Goal: Task Accomplishment & Management: Manage account settings

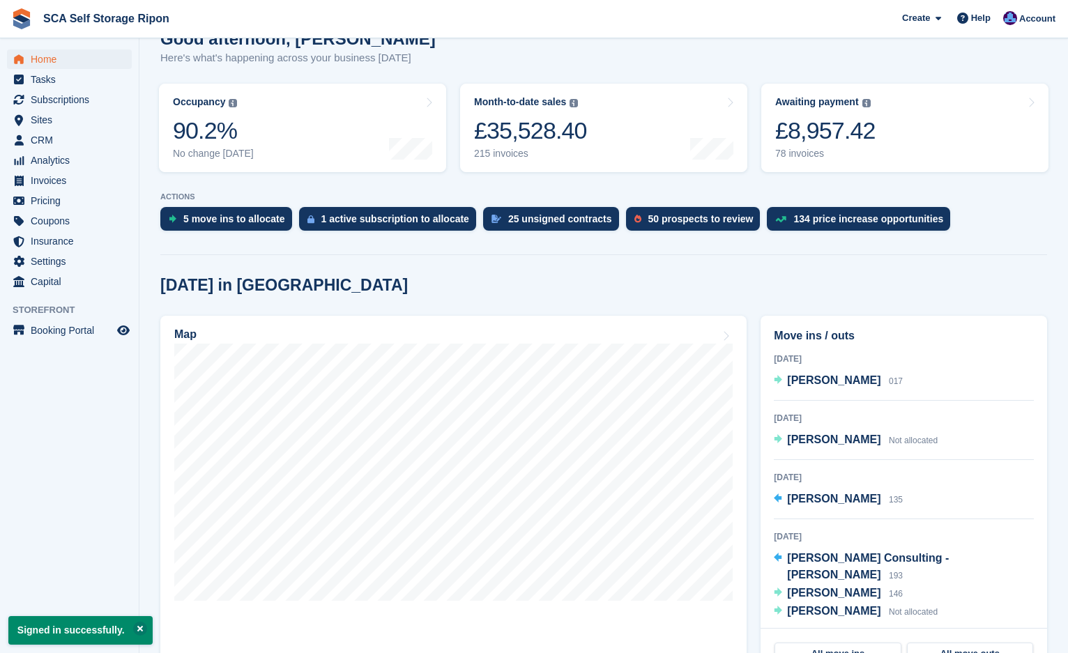
scroll to position [139, 0]
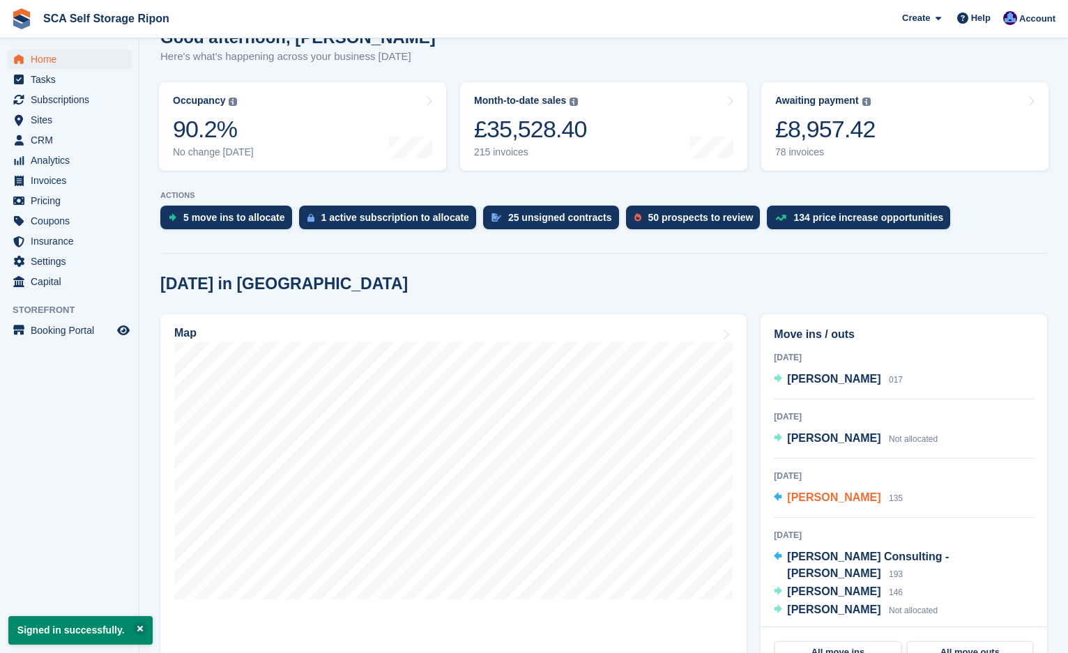
click at [851, 499] on span "[PERSON_NAME]" at bounding box center [833, 498] width 93 height 12
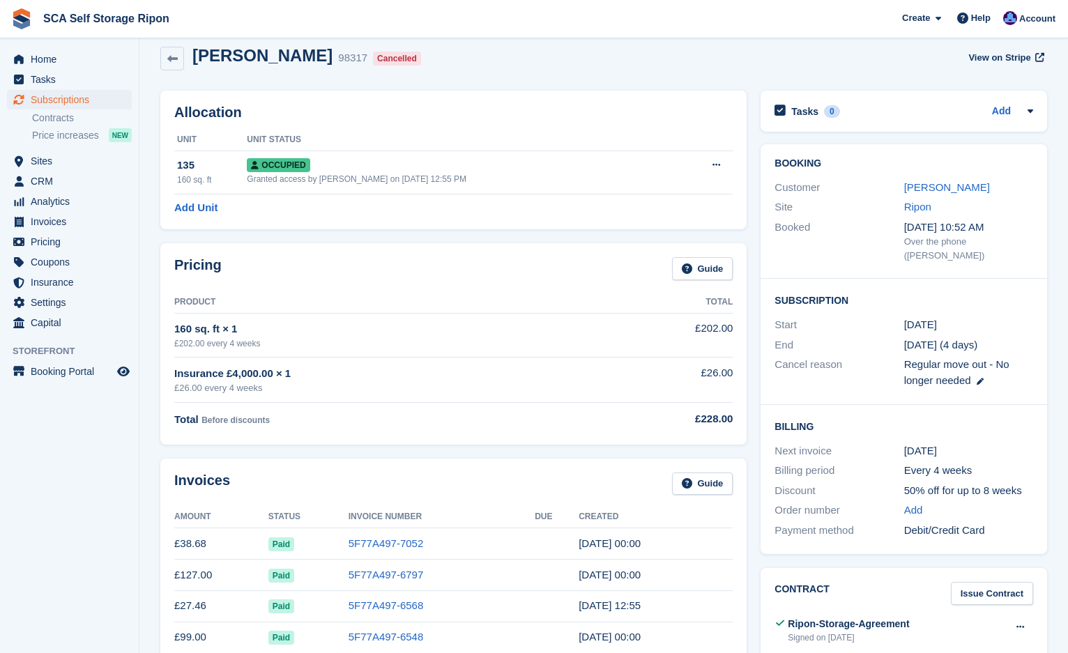
scroll to position [17, 0]
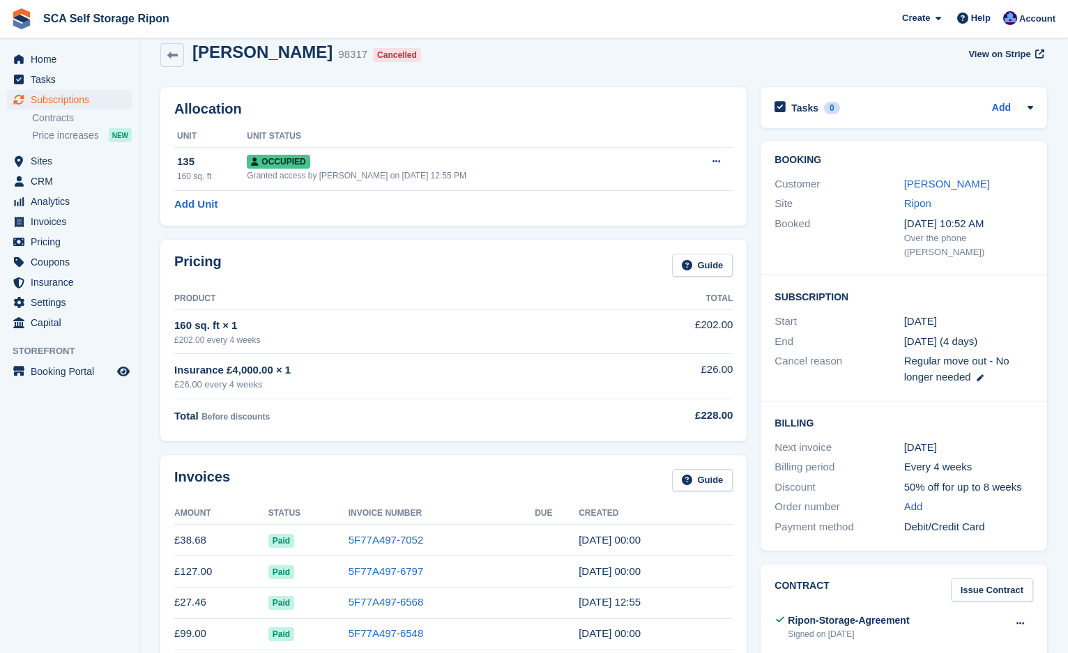
click at [245, 488] on div "Invoices Guide" at bounding box center [453, 484] width 559 height 31
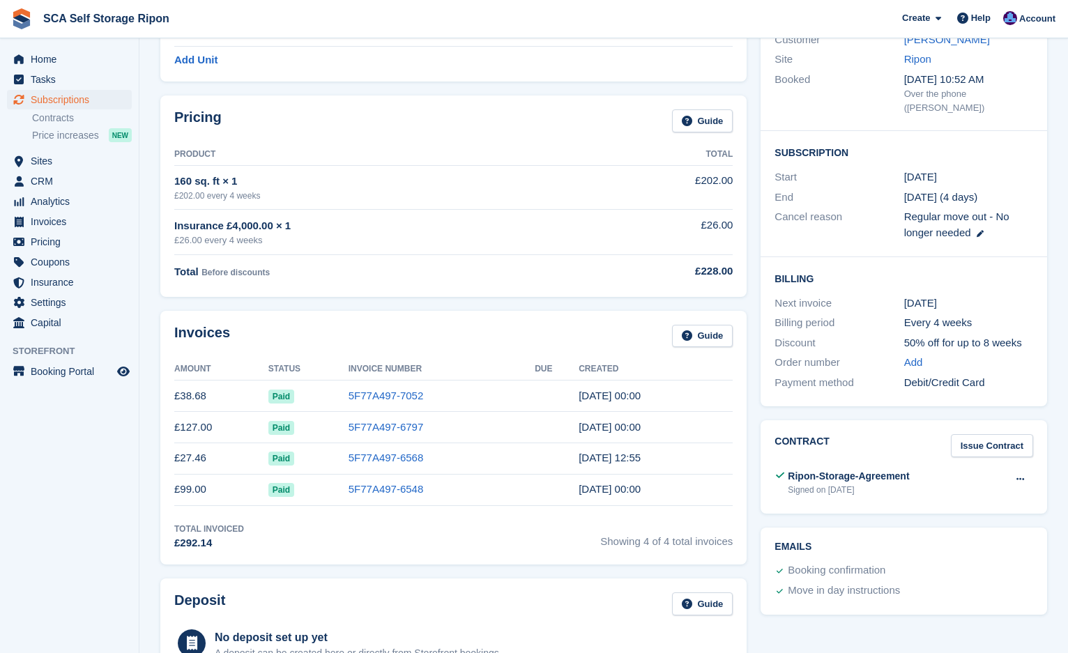
scroll to position [174, 0]
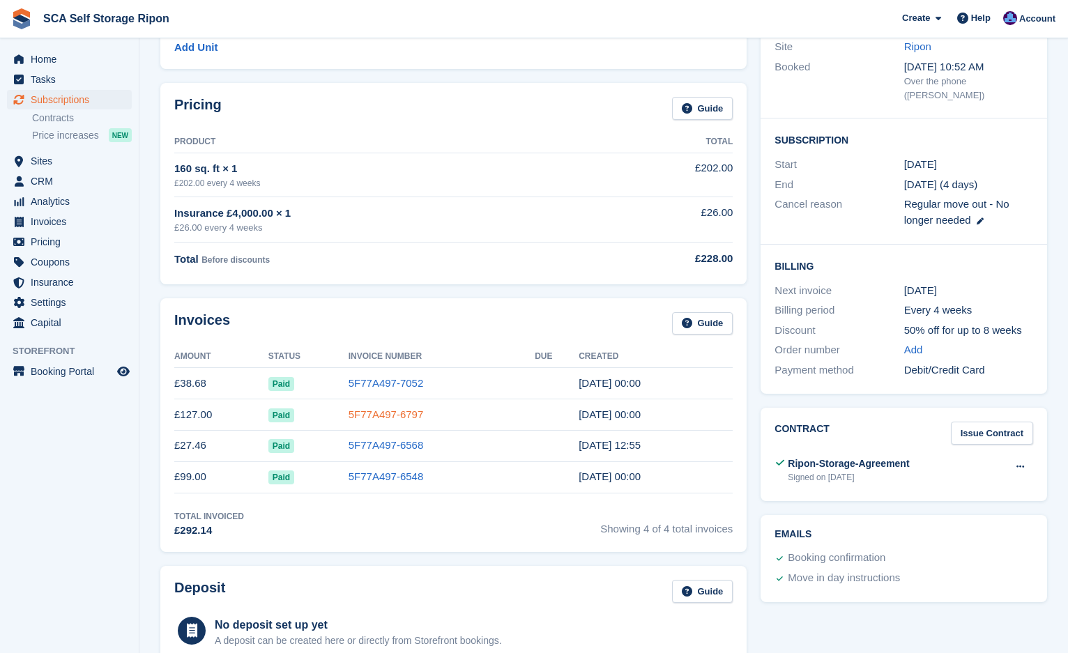
click at [367, 418] on link "5F77A497-6797" at bounding box center [386, 415] width 75 height 12
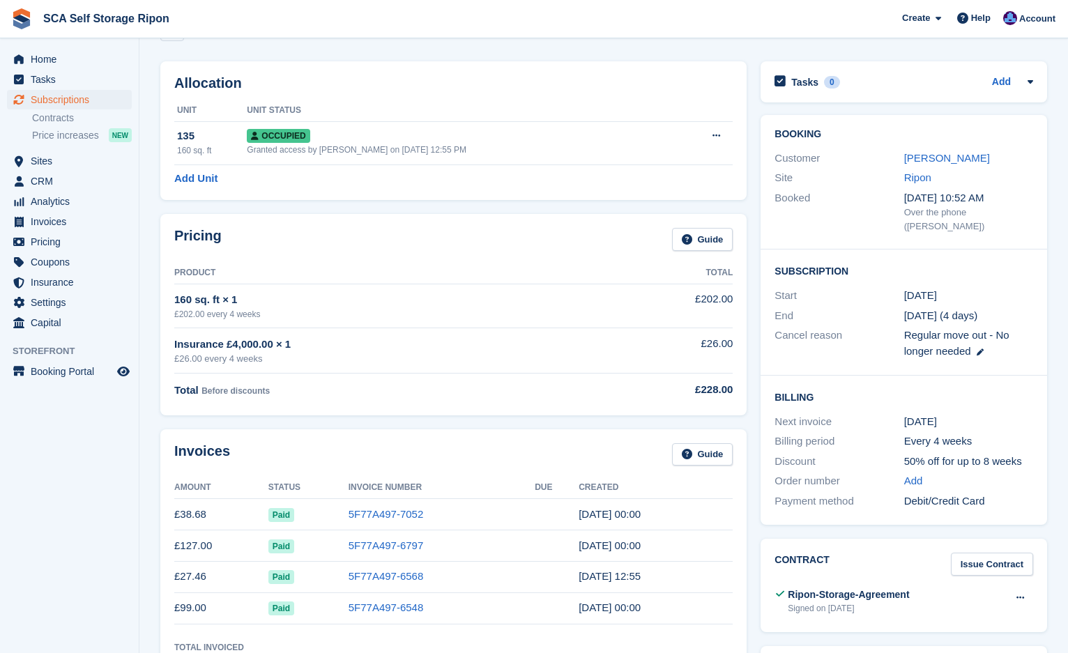
scroll to position [35, 0]
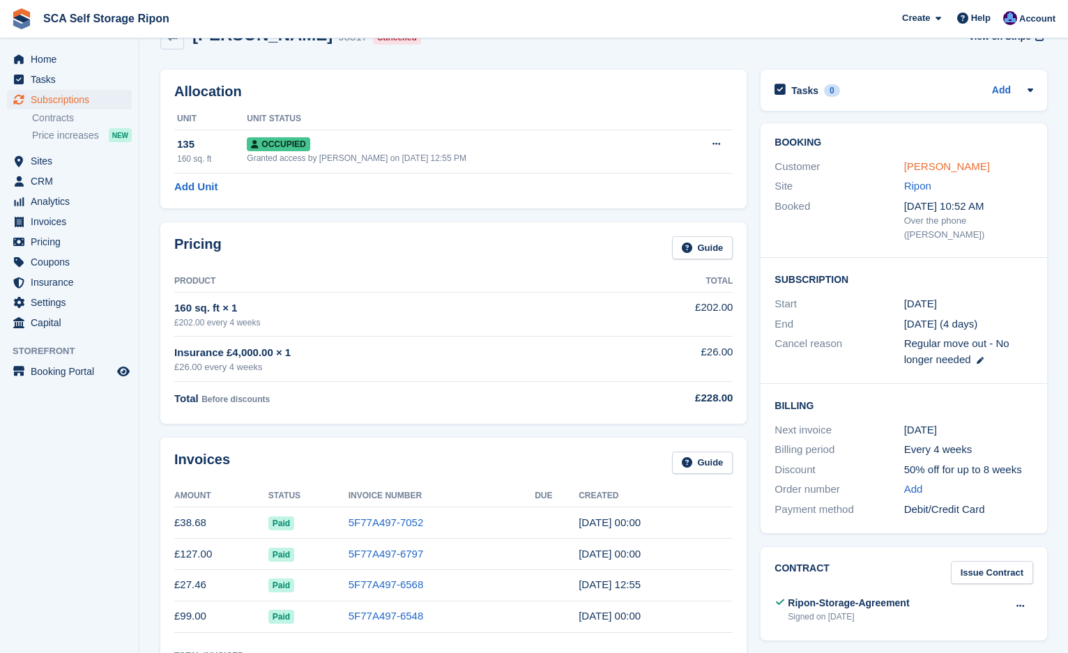
click at [938, 172] on link "[PERSON_NAME]" at bounding box center [947, 166] width 86 height 12
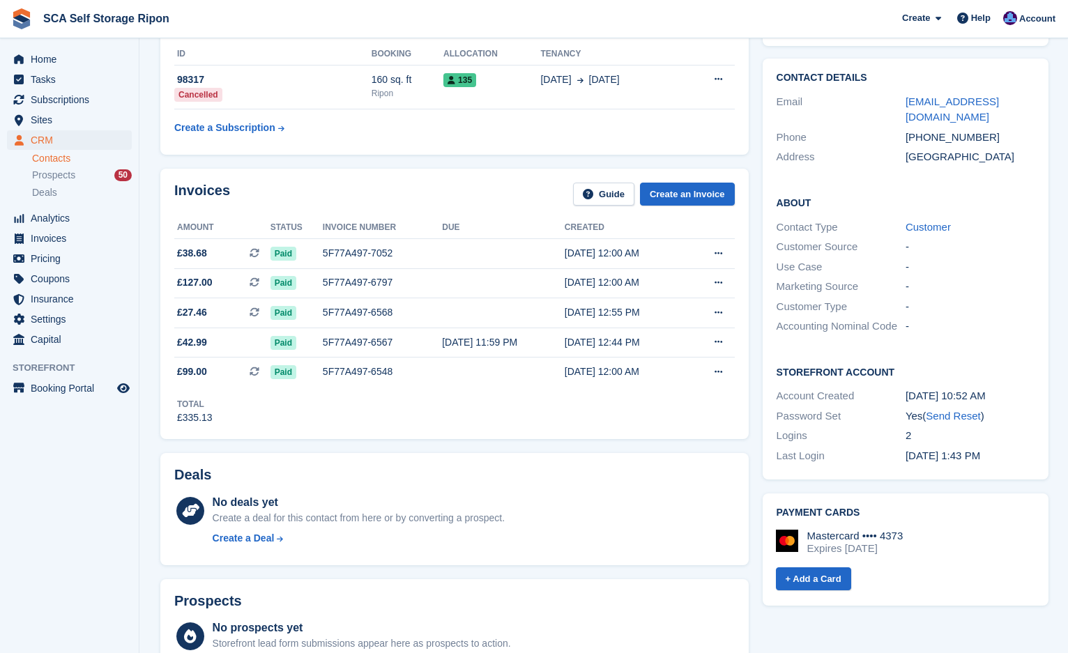
scroll to position [279, 0]
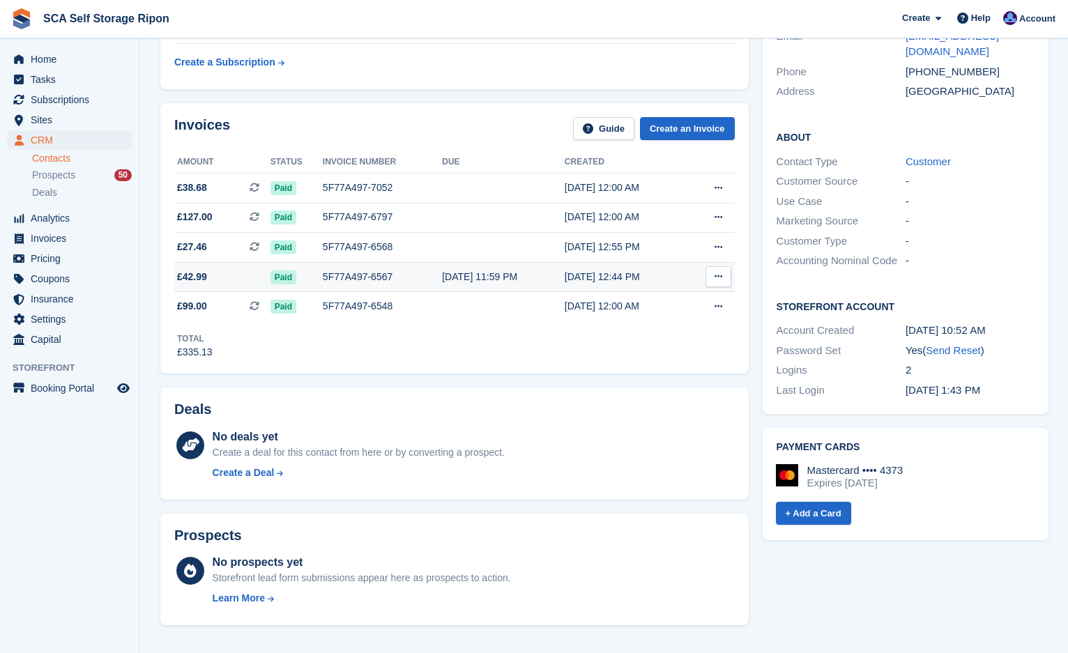
click at [484, 274] on div "[DATE] 11:59 PM" at bounding box center [503, 277] width 123 height 15
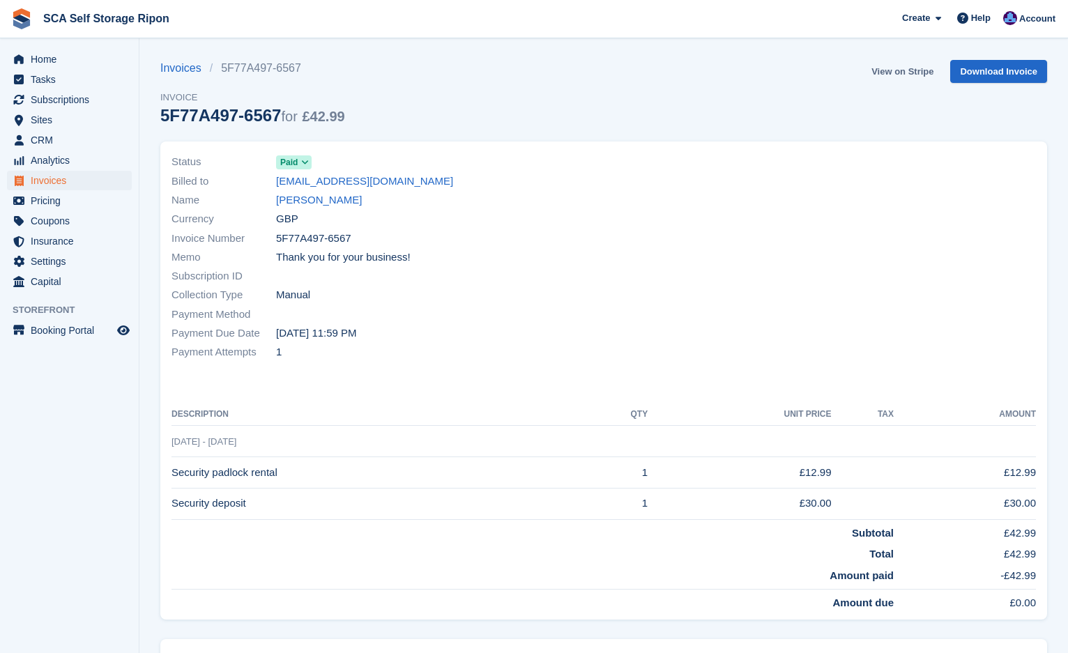
click at [886, 73] on link "View on Stripe" at bounding box center [902, 71] width 73 height 23
click at [920, 68] on link "View on Stripe" at bounding box center [902, 71] width 73 height 23
click at [301, 197] on link "[PERSON_NAME]" at bounding box center [319, 200] width 86 height 16
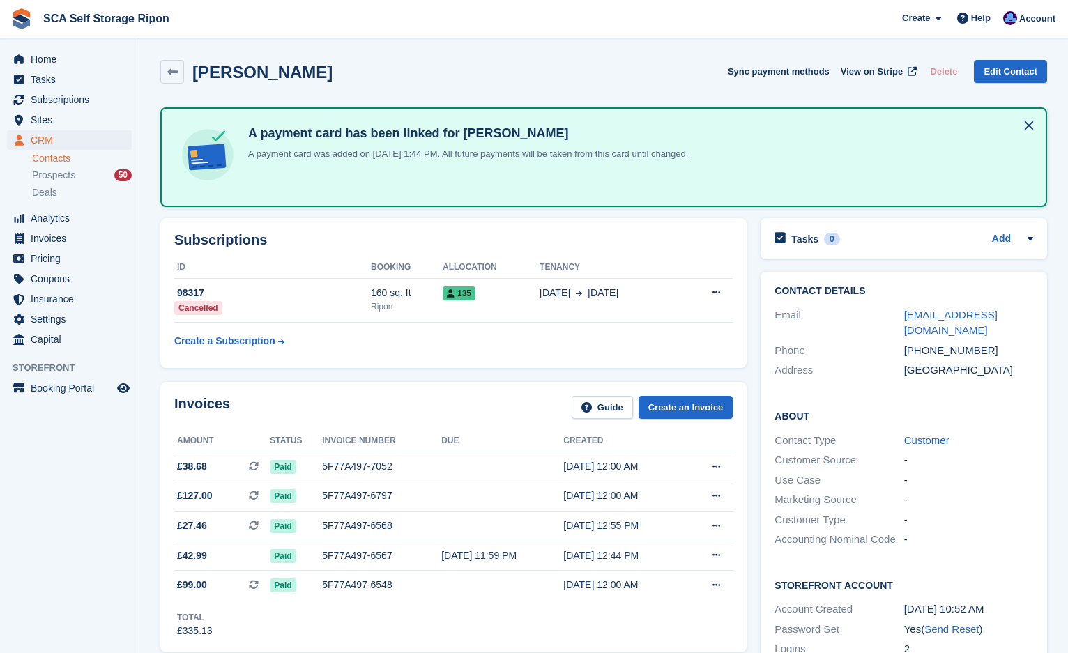
click at [95, 58] on span "Home" at bounding box center [73, 60] width 84 height 20
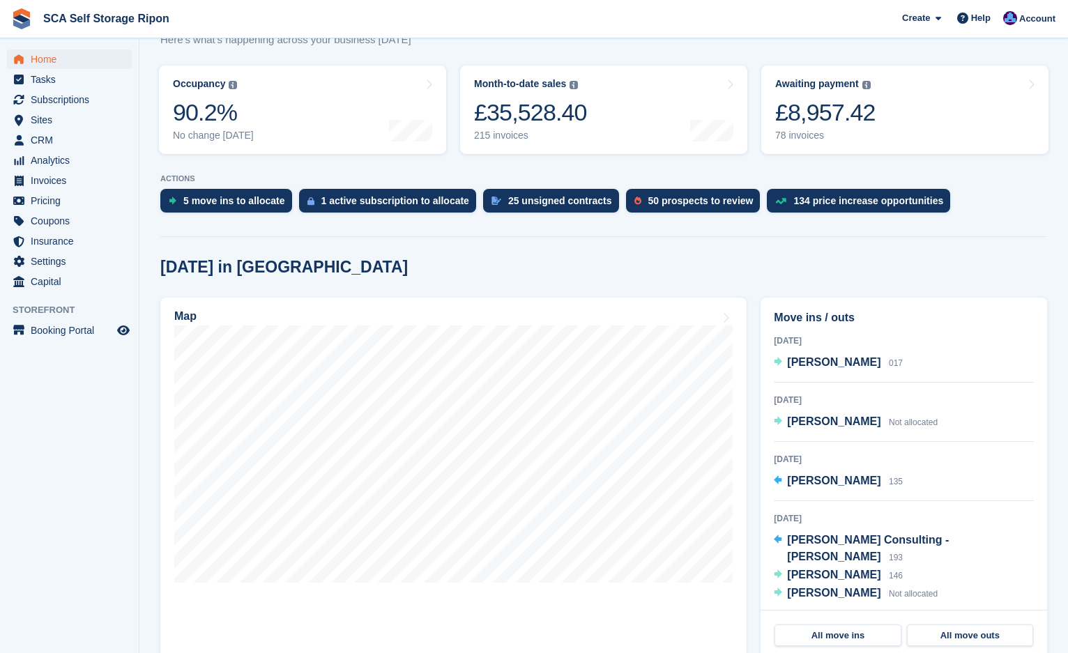
scroll to position [174, 0]
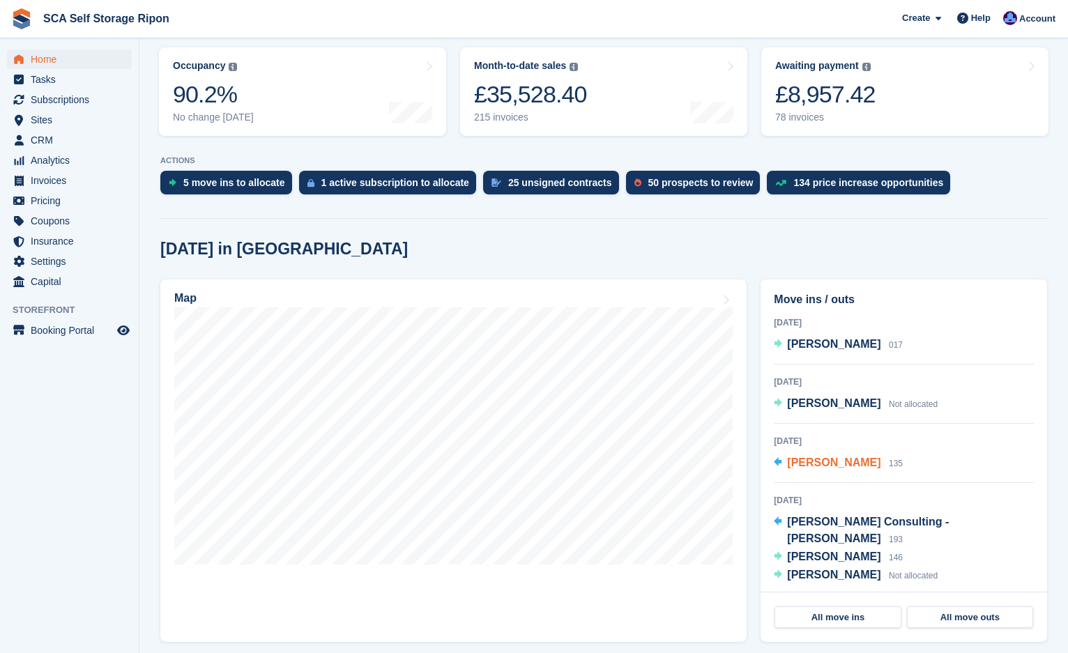
click at [854, 462] on span "[PERSON_NAME]" at bounding box center [833, 463] width 93 height 12
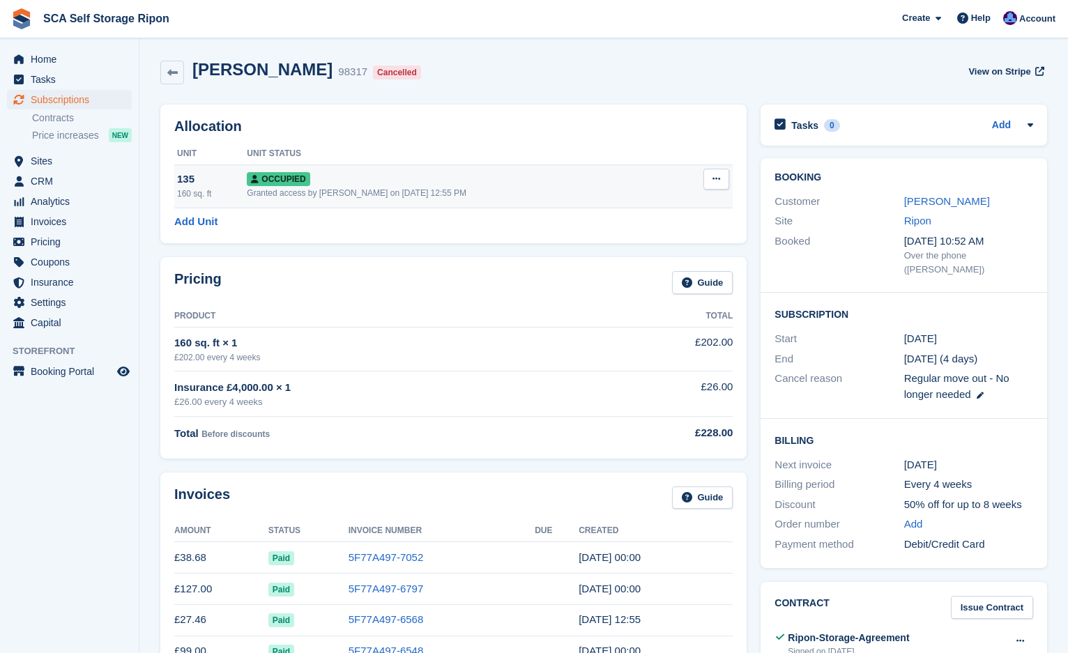
click at [708, 174] on button at bounding box center [717, 179] width 26 height 21
click at [600, 243] on div "Overlock Repossess Deallocate" at bounding box center [662, 230] width 134 height 79
click at [609, 249] on p "Deallocate" at bounding box center [662, 254] width 121 height 18
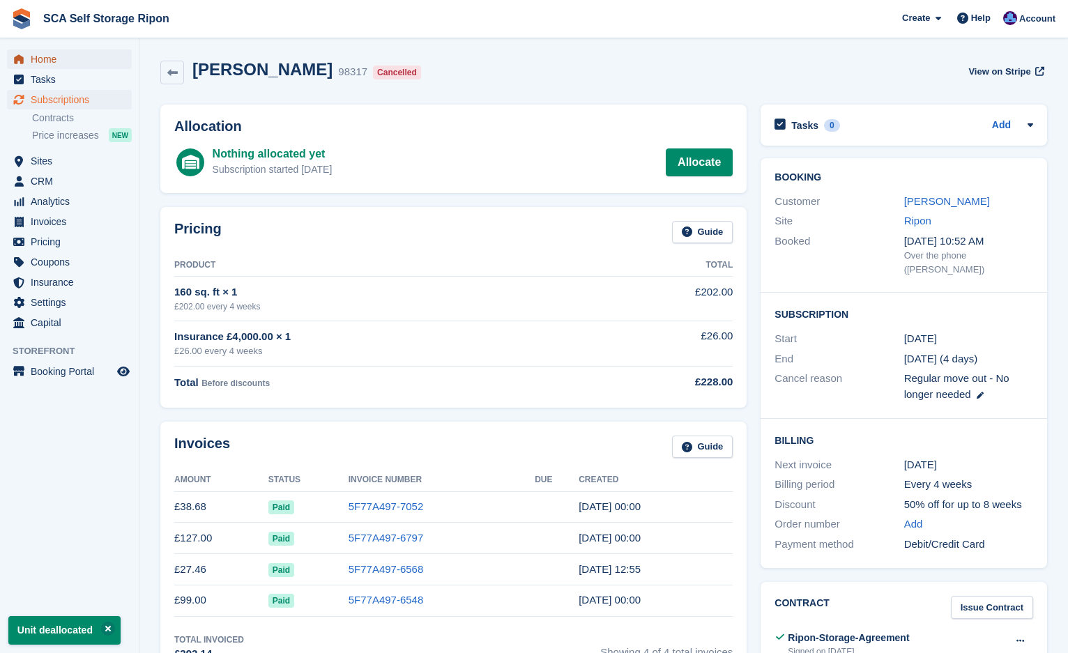
click at [50, 54] on span "Home" at bounding box center [73, 60] width 84 height 20
